Goal: Transaction & Acquisition: Obtain resource

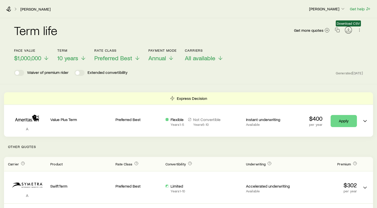
click at [348, 29] on line "Download CSV" at bounding box center [348, 29] width 0 height 3
click at [280, 30] on icon "Download CSV" at bounding box center [348, 29] width 5 height 5
click at [280, 30] on icon "button" at bounding box center [359, 29] width 5 height 5
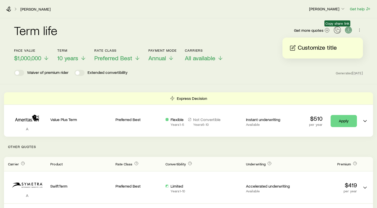
click at [280, 30] on icon "button" at bounding box center [337, 29] width 5 height 5
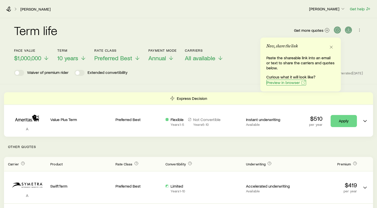
click at [280, 82] on span "Preview in browser" at bounding box center [283, 82] width 33 height 4
click at [280, 29] on icon "Download CSV" at bounding box center [348, 29] width 5 height 5
